Goal: Information Seeking & Learning: Learn about a topic

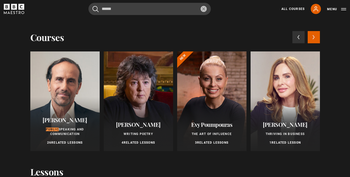
type input "******"
click at [93, 6] on button "submit" at bounding box center [96, 9] width 6 height 6
click at [77, 93] on div at bounding box center [64, 102] width 69 height 100
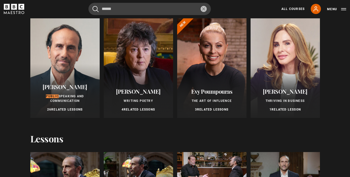
scroll to position [94, 0]
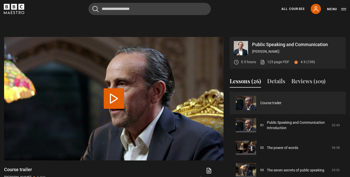
scroll to position [201, 0]
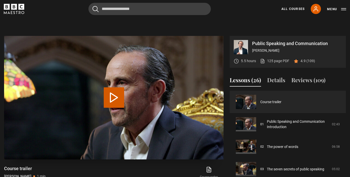
click at [111, 92] on button "Play Video" at bounding box center [114, 98] width 20 height 20
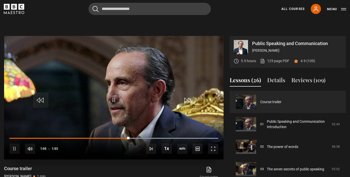
click at [11, 138] on div "10s Skip Back 10 seconds Pause 10s Skip Forward 10 seconds Loaded : 100.00% 0:0…" at bounding box center [114, 145] width 220 height 28
drag, startPoint x: 133, startPoint y: 138, endPoint x: 7, endPoint y: 138, distance: 126.8
click at [7, 138] on div "10s Skip Back 10 seconds Play 10s Skip Forward 10 seconds Loaded : 26.39% 0:00 …" at bounding box center [114, 145] width 220 height 28
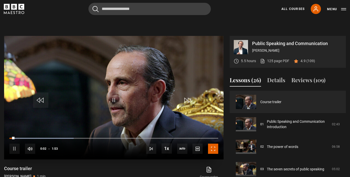
click at [213, 148] on span "Video Player" at bounding box center [213, 149] width 10 height 10
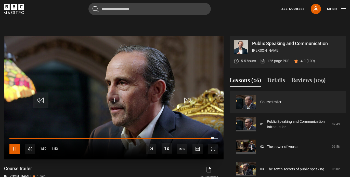
click at [16, 149] on span "Video Player" at bounding box center [14, 149] width 10 height 10
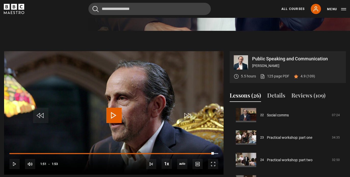
scroll to position [0, 0]
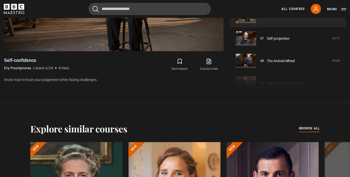
scroll to position [283, 0]
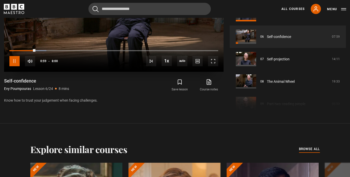
click at [12, 61] on span "Video Player" at bounding box center [14, 61] width 10 height 10
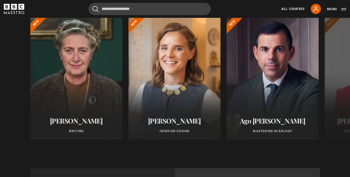
scroll to position [430, 0]
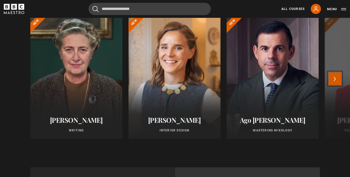
click at [335, 76] on button "Next" at bounding box center [335, 78] width 13 height 13
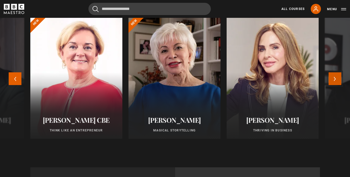
click at [335, 76] on button "Next" at bounding box center [335, 78] width 13 height 13
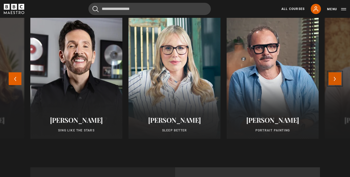
click at [335, 76] on button "Next" at bounding box center [335, 78] width 13 height 13
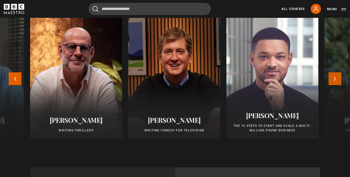
click at [335, 76] on button "Next" at bounding box center [335, 78] width 13 height 13
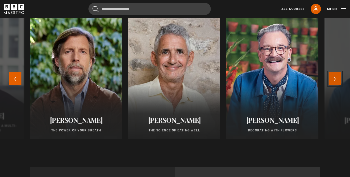
click at [335, 76] on button "Next" at bounding box center [335, 78] width 13 height 13
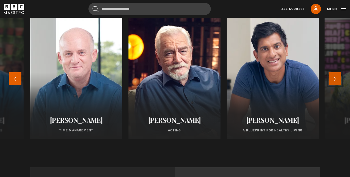
click at [335, 76] on button "Next" at bounding box center [335, 78] width 13 height 13
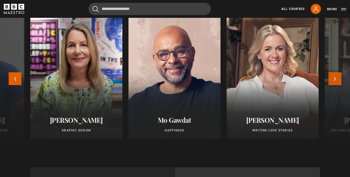
click at [335, 76] on button "Next" at bounding box center [335, 78] width 13 height 13
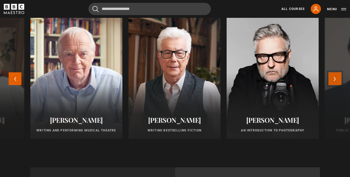
click at [335, 76] on button "Next" at bounding box center [335, 78] width 13 height 13
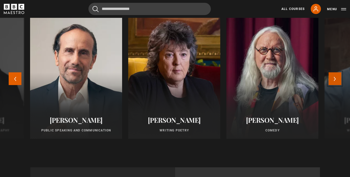
click at [335, 76] on button "Next" at bounding box center [335, 78] width 13 height 13
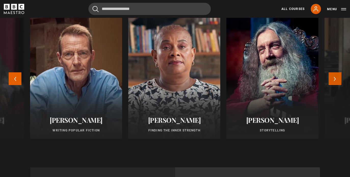
click at [335, 76] on button "Next" at bounding box center [335, 78] width 13 height 13
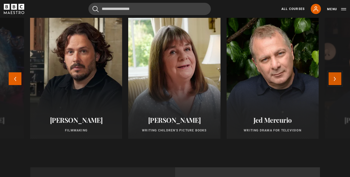
click at [335, 76] on button "Next" at bounding box center [335, 78] width 13 height 13
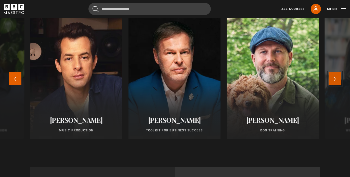
click at [335, 76] on button "Next" at bounding box center [335, 78] width 13 height 13
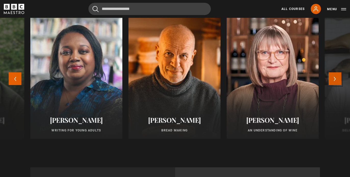
click at [335, 76] on button "Next" at bounding box center [335, 78] width 13 height 13
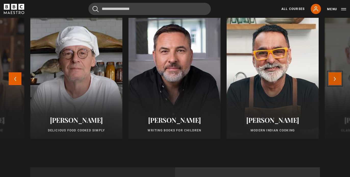
click at [335, 76] on button "Next" at bounding box center [335, 78] width 13 height 13
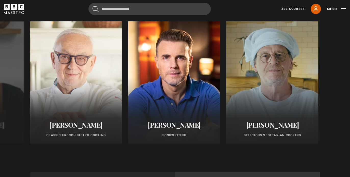
scroll to position [420, 0]
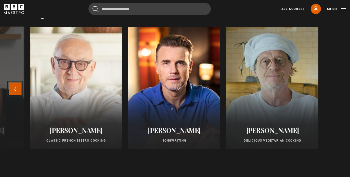
click at [19, 87] on button "Previous" at bounding box center [15, 89] width 13 height 13
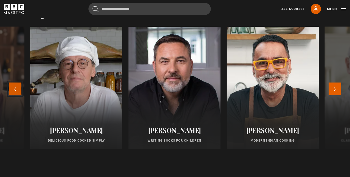
click at [19, 86] on button "Previous" at bounding box center [15, 89] width 13 height 13
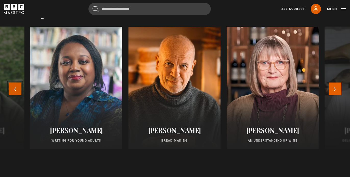
click at [19, 86] on button "Previous" at bounding box center [15, 89] width 13 height 13
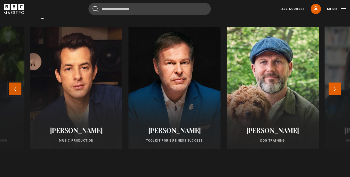
click at [19, 86] on button "Previous" at bounding box center [15, 89] width 13 height 13
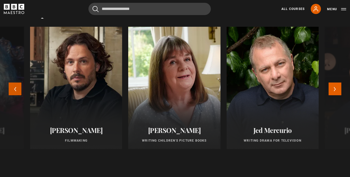
click at [19, 86] on button "Previous" at bounding box center [15, 89] width 13 height 13
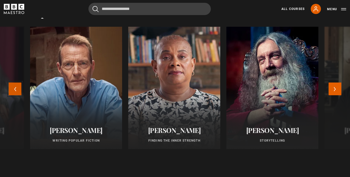
click at [19, 86] on button "Previous" at bounding box center [15, 89] width 13 height 13
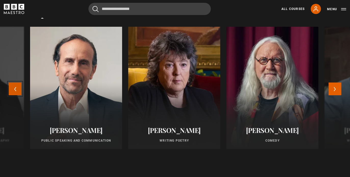
click at [19, 86] on button "Previous" at bounding box center [15, 89] width 13 height 13
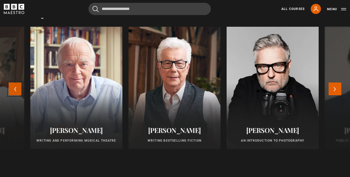
click at [19, 86] on button "Previous" at bounding box center [15, 89] width 13 height 13
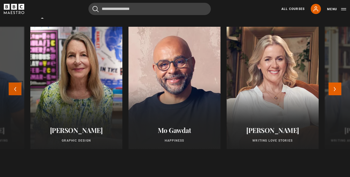
click at [19, 86] on button "Previous" at bounding box center [15, 89] width 13 height 13
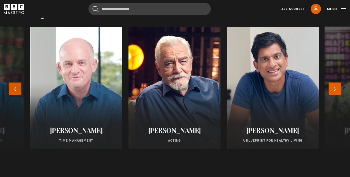
click at [19, 86] on button "Previous" at bounding box center [15, 89] width 13 height 13
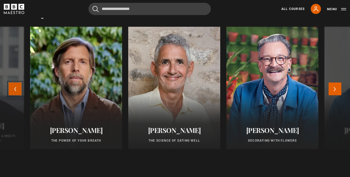
click at [19, 86] on button "Previous" at bounding box center [15, 89] width 13 height 13
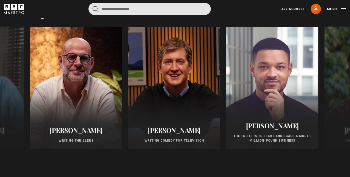
click at [125, 8] on input "Search" at bounding box center [150, 9] width 122 height 12
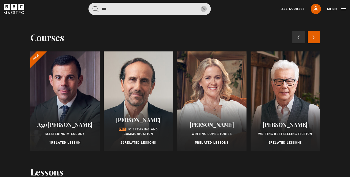
type input "***"
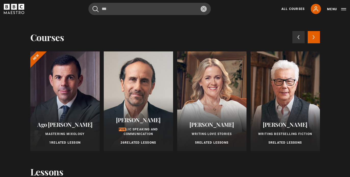
click at [59, 94] on div at bounding box center [64, 102] width 69 height 100
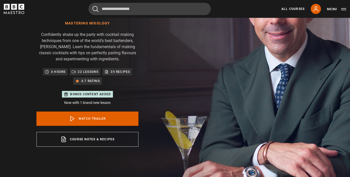
scroll to position [72, 0]
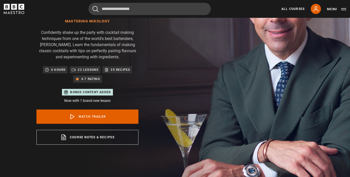
click at [59, 94] on div "Ago [PERSON_NAME] Mastering Mixology Confidently shake up the party with cockta…" at bounding box center [87, 66] width 102 height 158
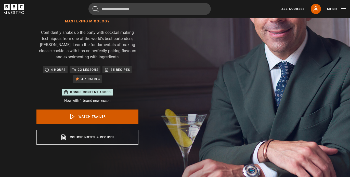
click at [77, 110] on link "Watch Trailer" at bounding box center [87, 117] width 102 height 14
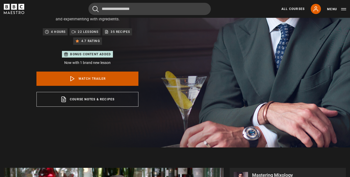
scroll to position [218, 0]
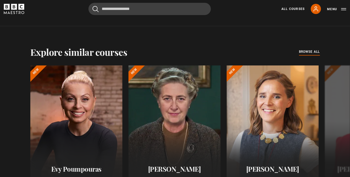
scroll to position [427, 0]
